Goal: Information Seeking & Learning: Learn about a topic

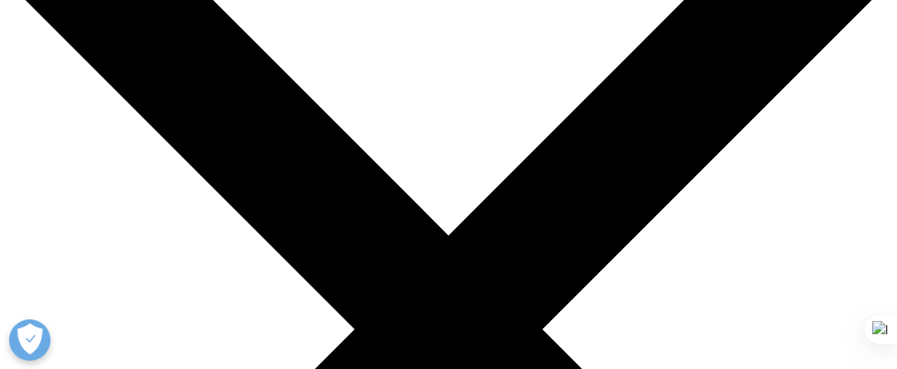
scroll to position [114, 0]
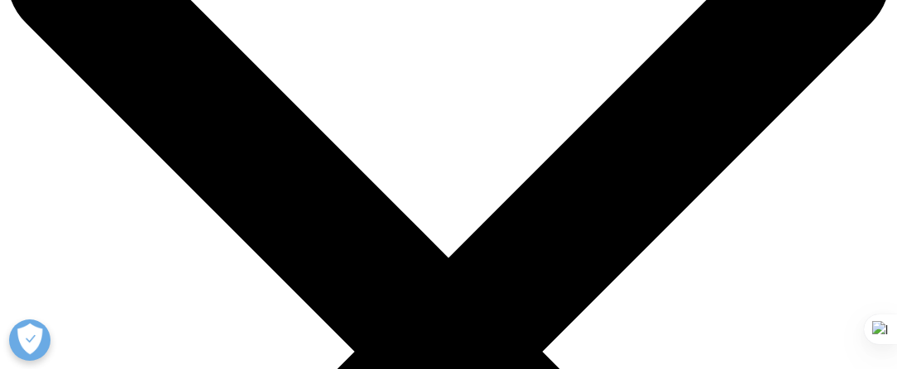
drag, startPoint x: 320, startPoint y: 286, endPoint x: 32, endPoint y: 150, distance: 318.0
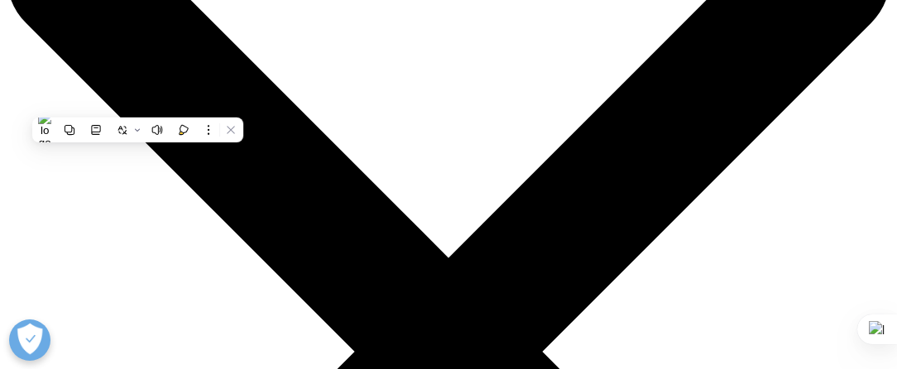
copy h1 "Personalized engagement for high impact"
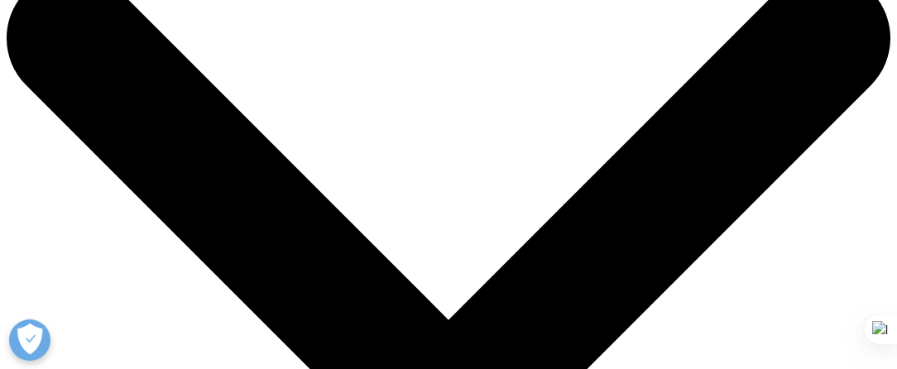
scroll to position [0, 0]
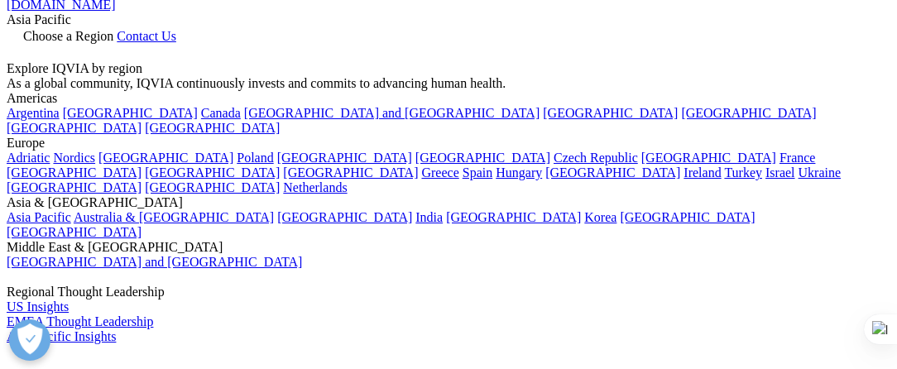
scroll to position [94, 0]
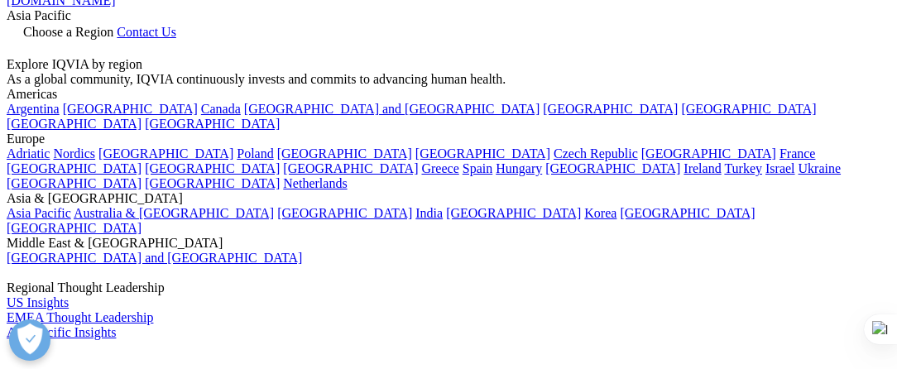
drag, startPoint x: 280, startPoint y: 251, endPoint x: 3, endPoint y: 92, distance: 318.9
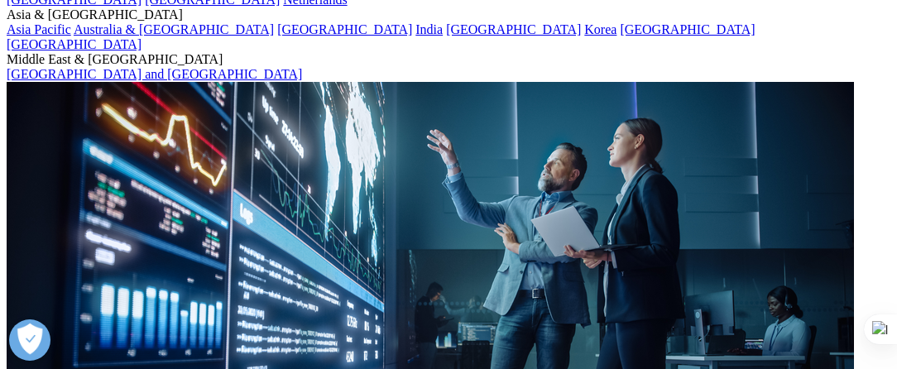
scroll to position [284, 0]
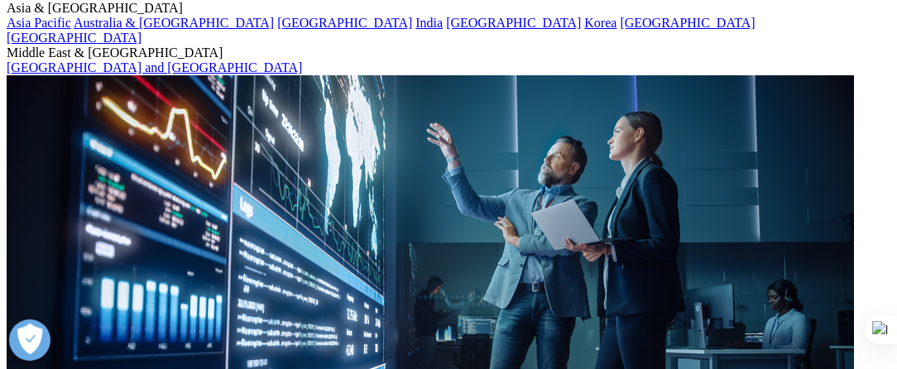
drag, startPoint x: 21, startPoint y: 112, endPoint x: 108, endPoint y: 118, distance: 87.1
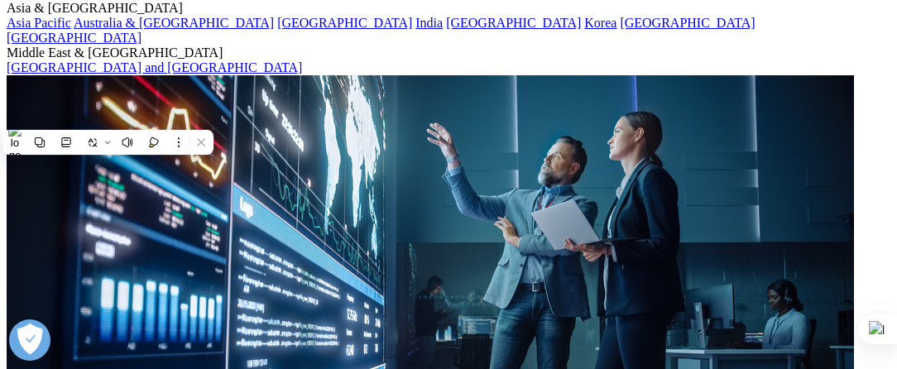
copy div "[PERSON_NAME]"
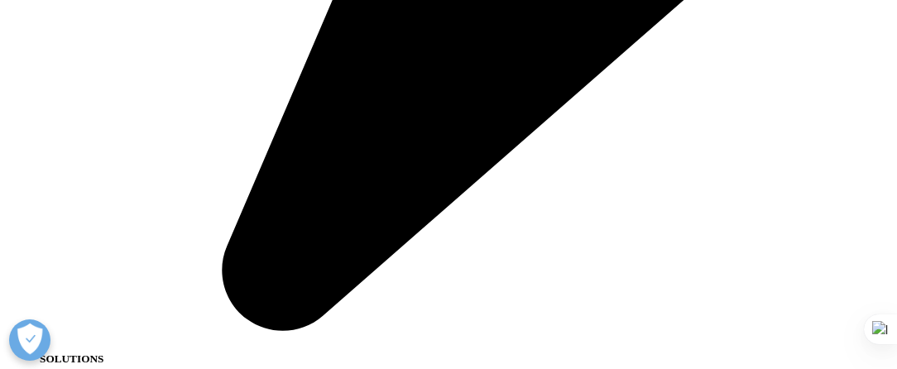
scroll to position [2130, 0]
